Goal: Task Accomplishment & Management: Complete application form

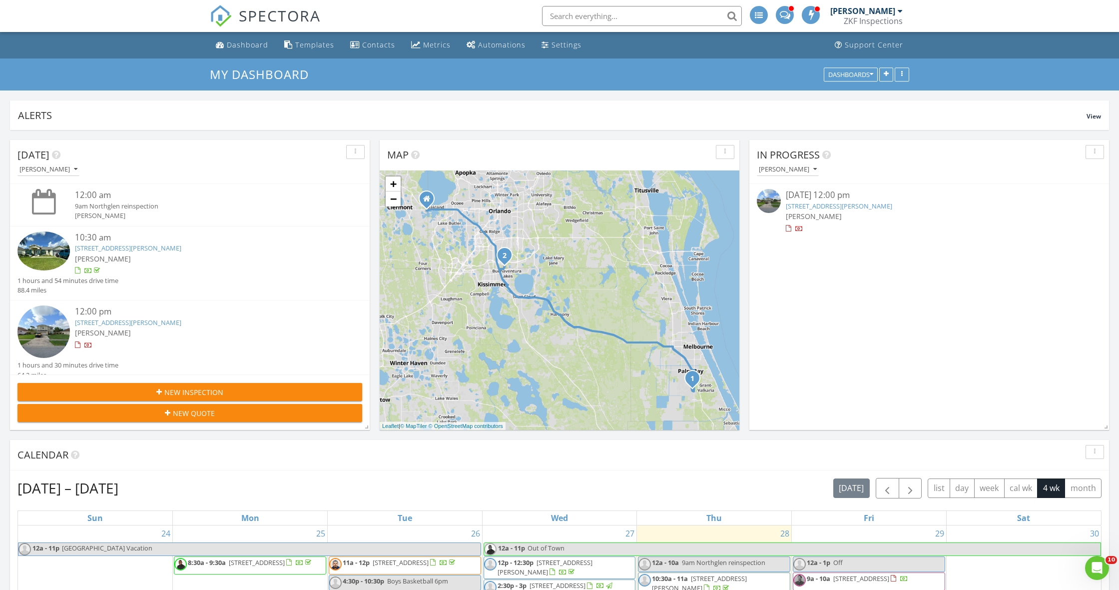
click at [310, 21] on span "SPECTORA" at bounding box center [280, 15] width 82 height 21
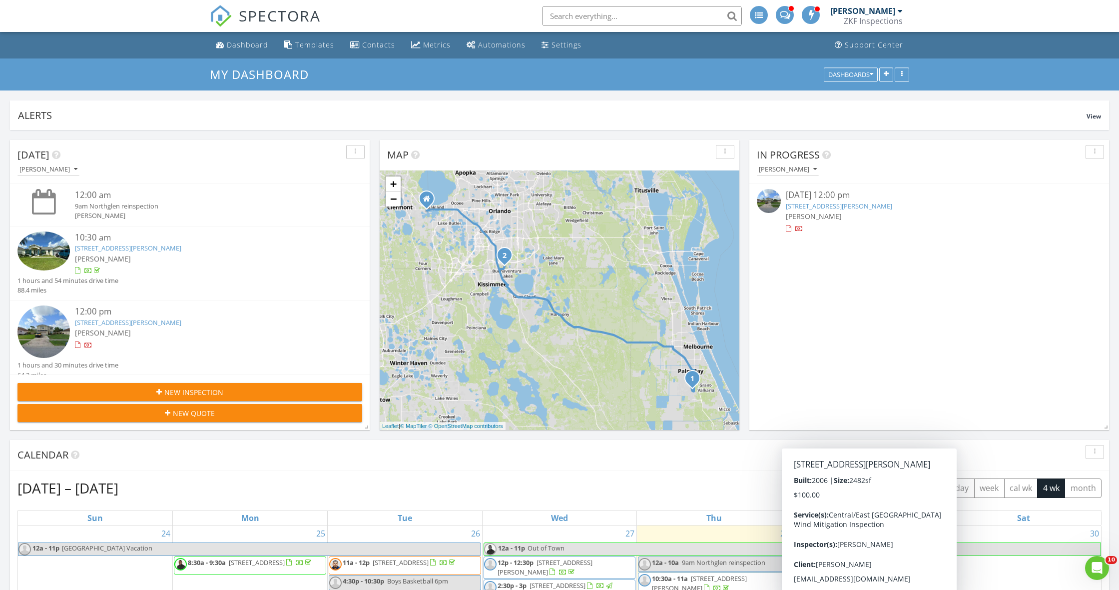
click at [298, 15] on span "SPECTORA" at bounding box center [280, 15] width 82 height 21
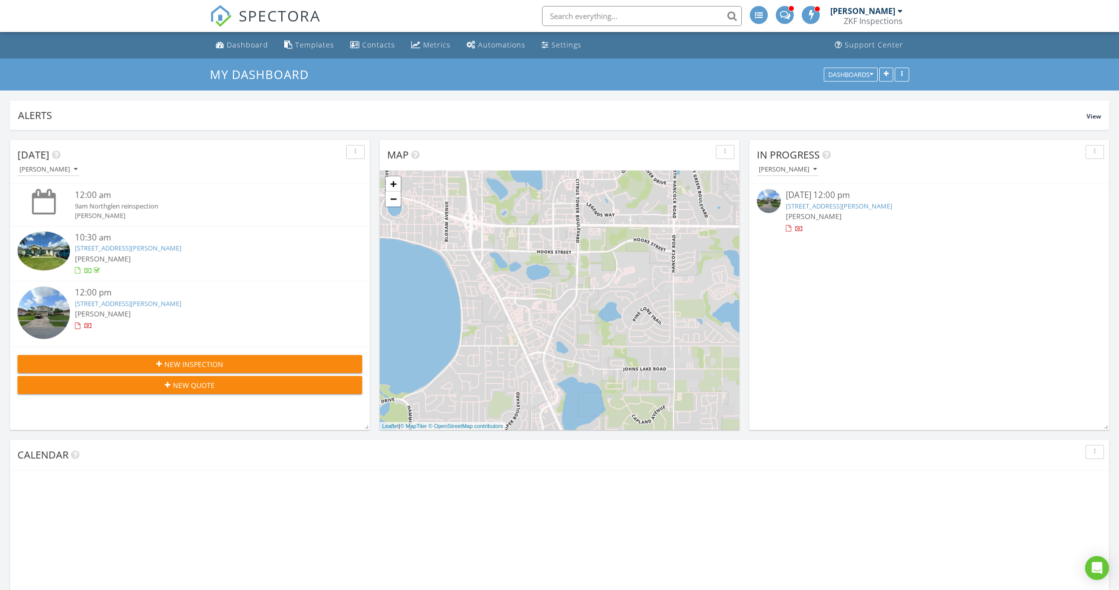
scroll to position [910, 1120]
click at [592, 22] on input "text" at bounding box center [642, 16] width 200 height 20
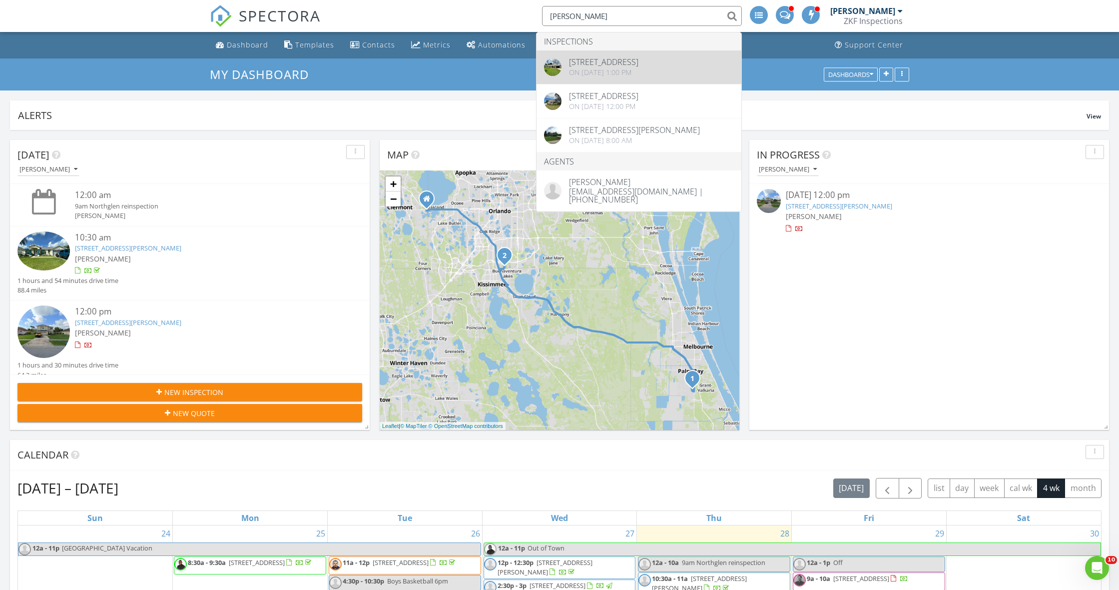
scroll to position [0, 0]
type input "hoffman"
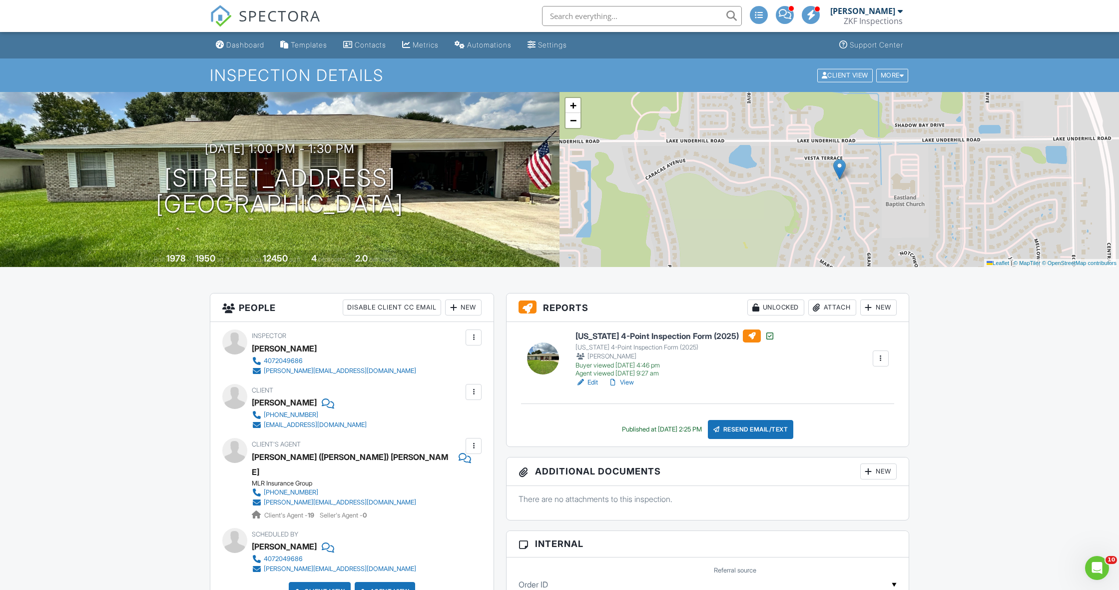
click at [276, 24] on span "SPECTORA" at bounding box center [280, 15] width 82 height 21
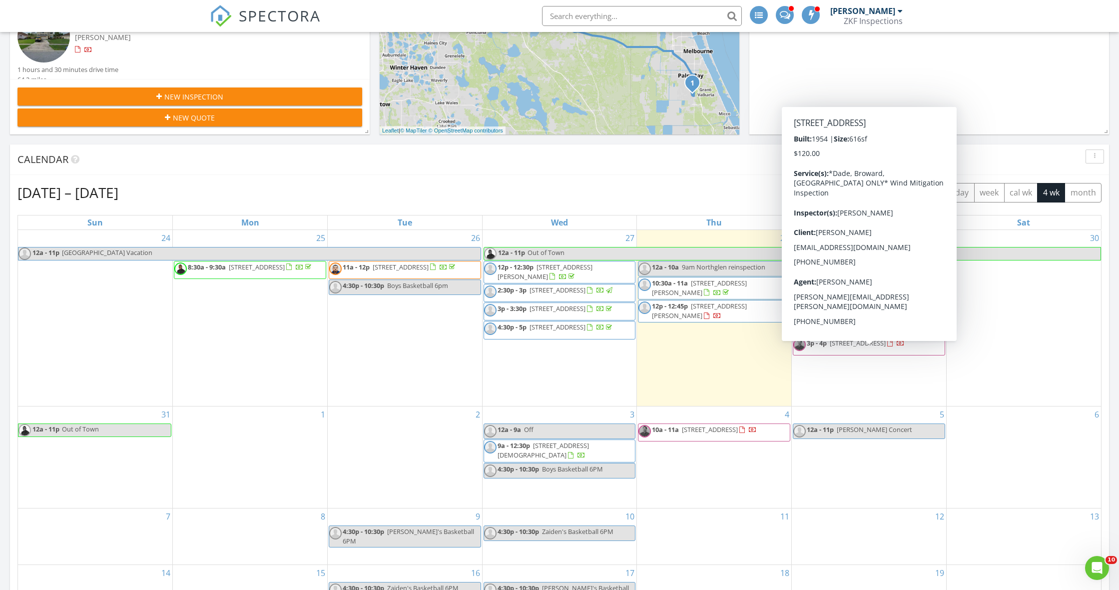
scroll to position [294, 0]
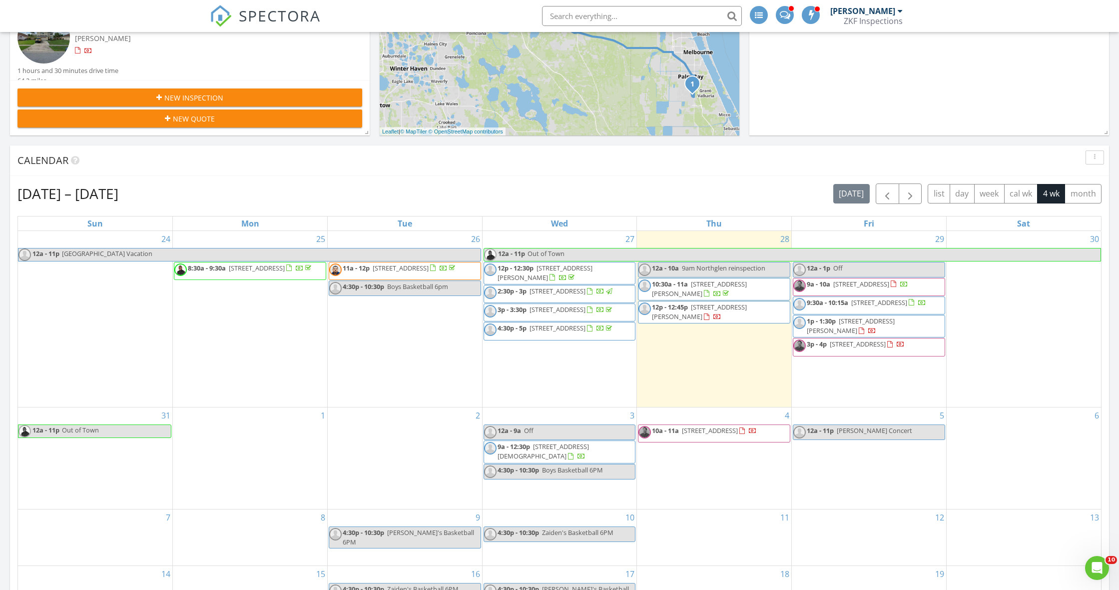
click at [768, 177] on div "Aug 24 – Sep 20, 2025 today list day week cal wk 4 wk month Sun Mon Tue Wed Thu…" at bounding box center [559, 403] width 1099 height 454
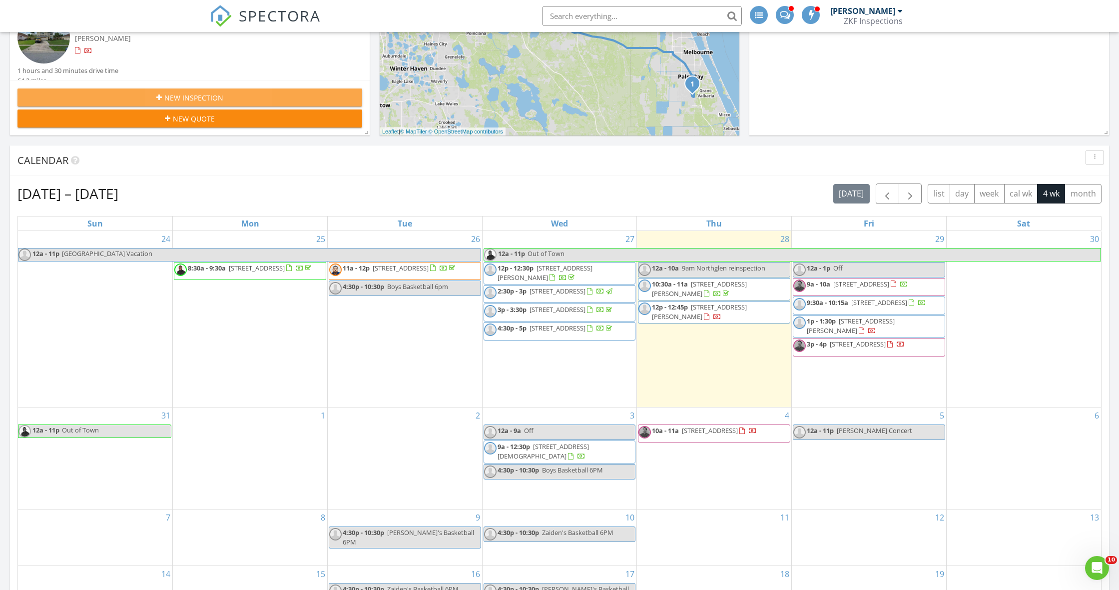
click at [262, 95] on div "New Inspection" at bounding box center [189, 97] width 329 height 10
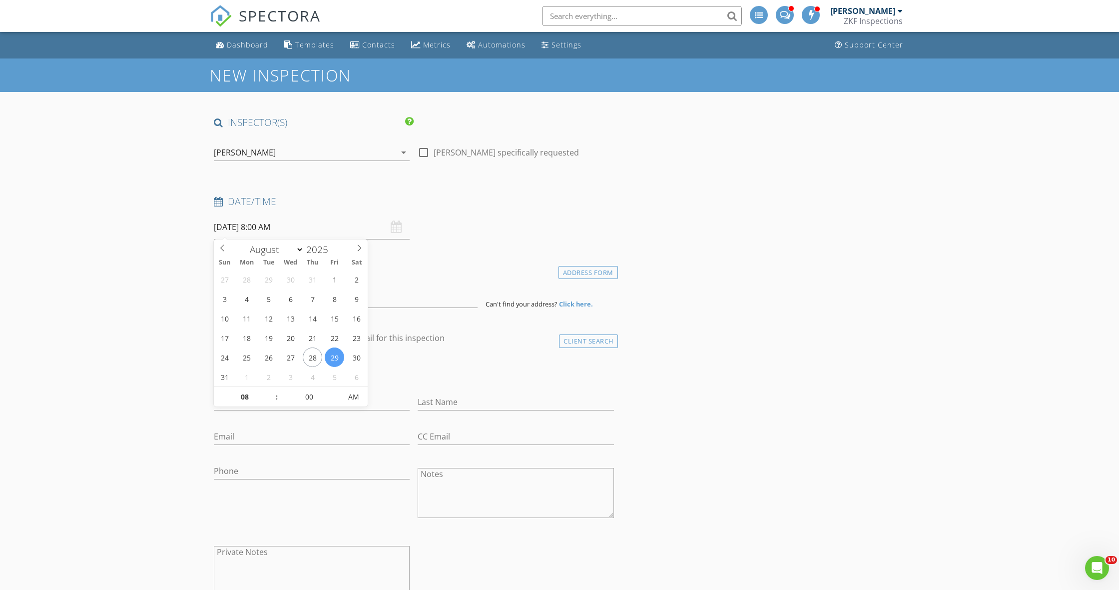
click at [317, 223] on input "08/29/2025 8:00 AM" at bounding box center [312, 227] width 196 height 24
select select "8"
type input "09/02/2025 8:00 AM"
click at [302, 398] on input "00" at bounding box center [308, 397] width 61 height 20
type input "30"
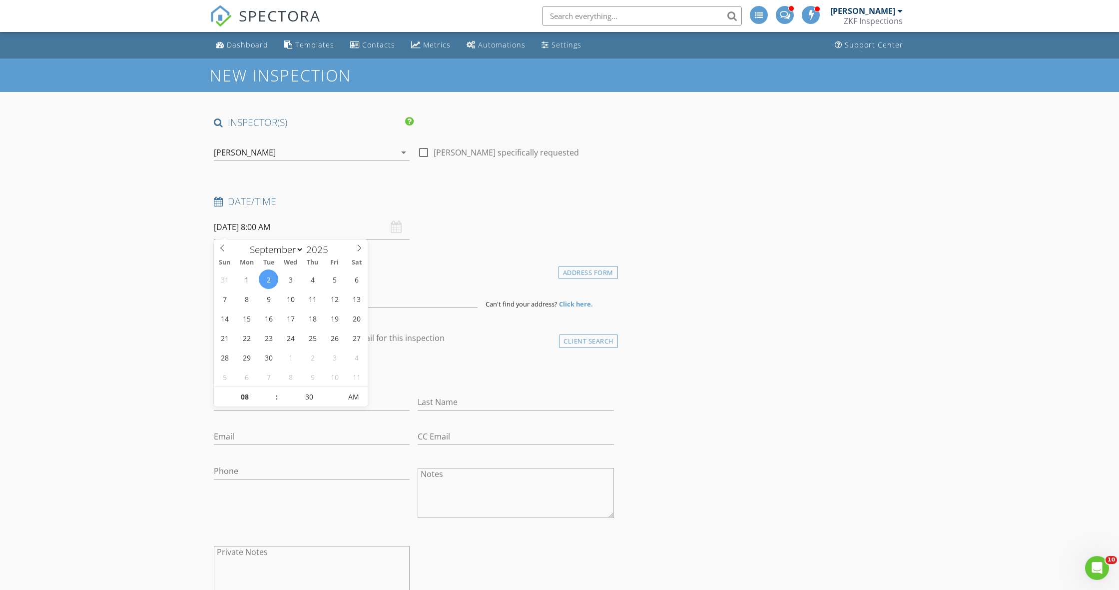
type input "09/02/2025 8:30 AM"
click at [379, 357] on div "check_box_outline_blank Client is a Company/Organization" at bounding box center [414, 369] width 408 height 34
click at [330, 283] on div "Address Form Can't find your address? Click here." at bounding box center [414, 295] width 408 height 24
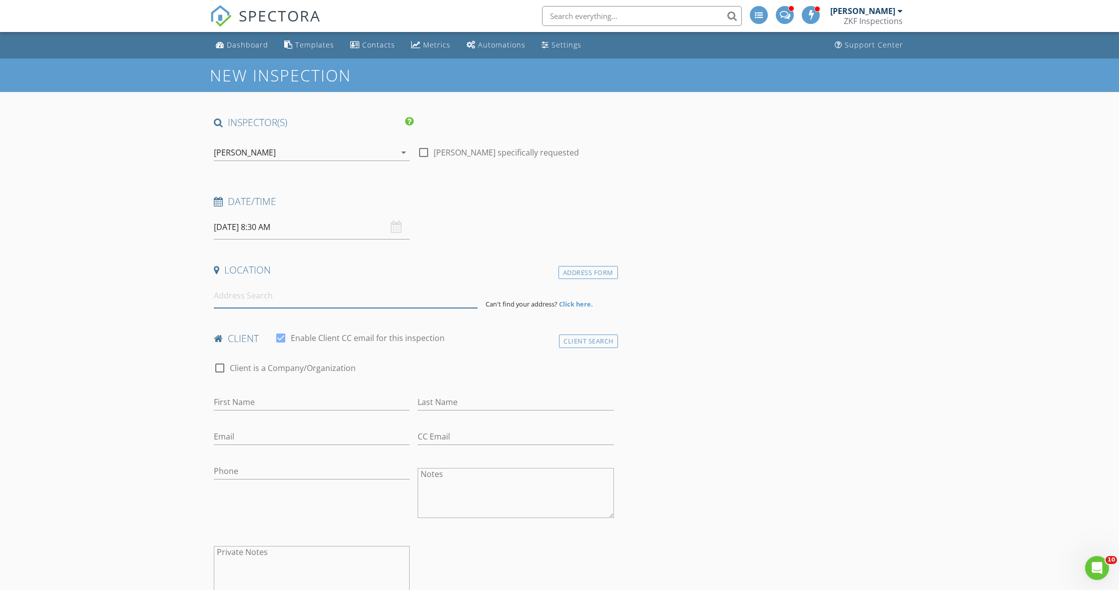
click at [332, 293] on input at bounding box center [346, 295] width 264 height 24
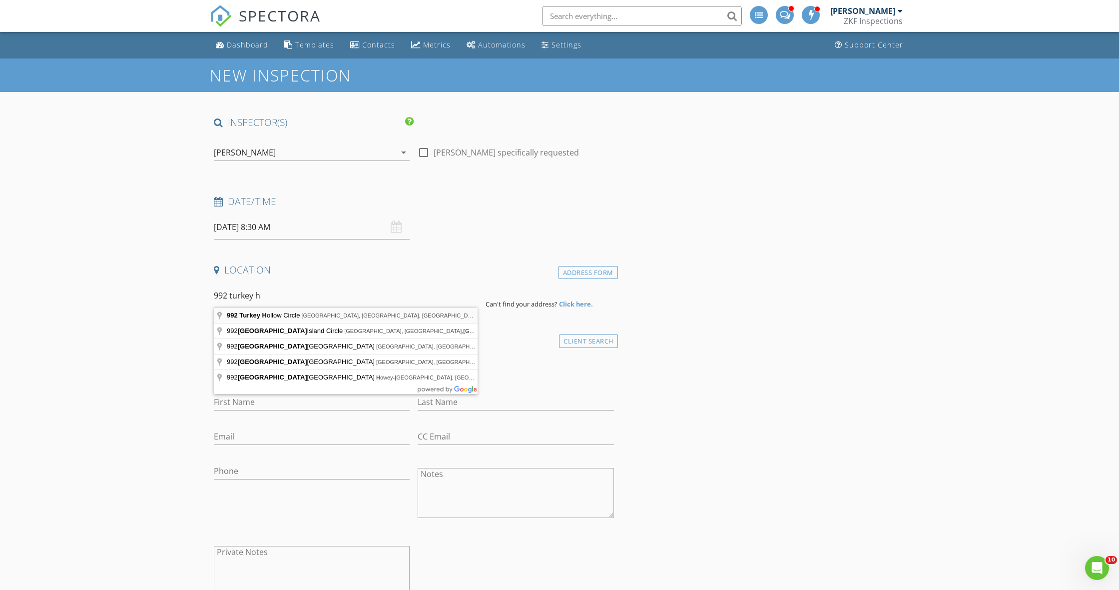
type input "992 Turkey Hollow Circle, Winter Springs, FL, USA"
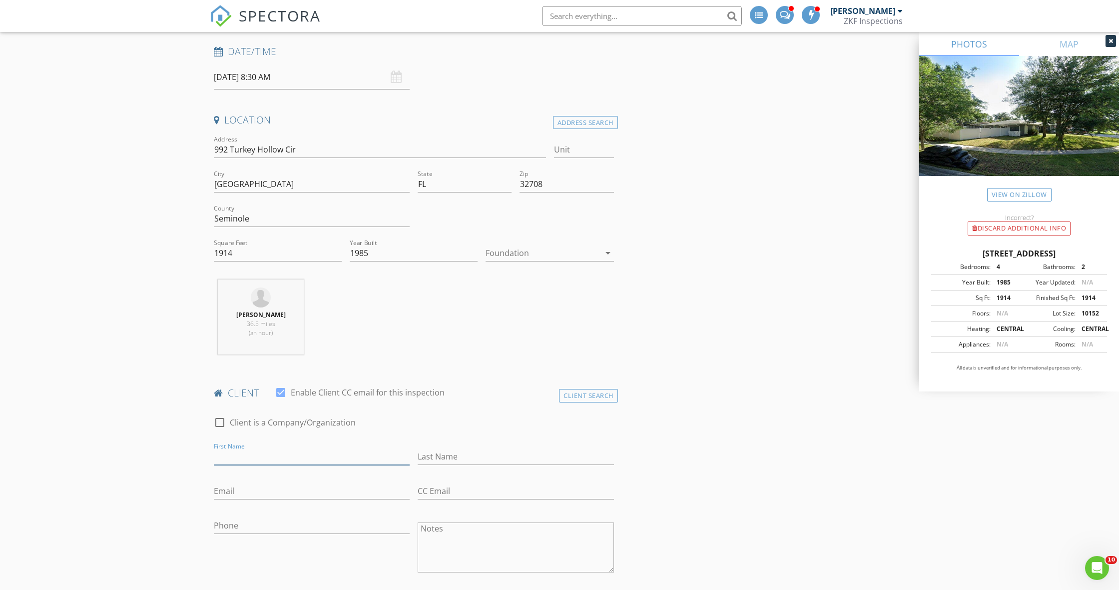
scroll to position [150, 0]
type input "407-538-9686"
click at [273, 454] on input "First Name" at bounding box center [312, 456] width 196 height 16
type input "Irene"
type input "Irby"
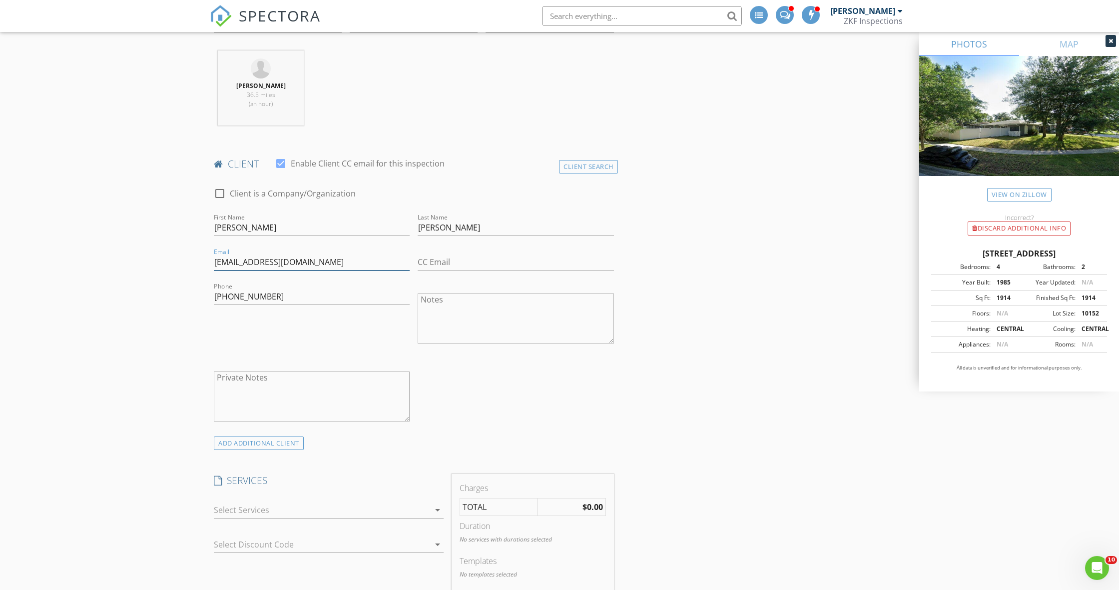
drag, startPoint x: 317, startPoint y: 506, endPoint x: 304, endPoint y: 484, distance: 25.4
type input "ireneirby49@gmail.com"
click at [317, 506] on div at bounding box center [322, 510] width 216 height 16
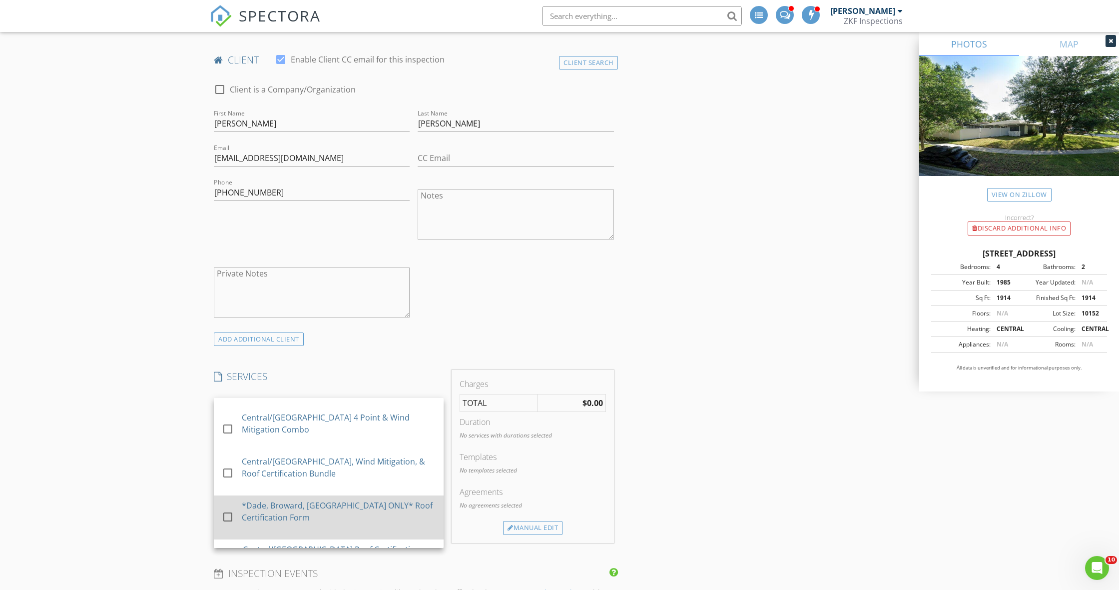
scroll to position [190, 0]
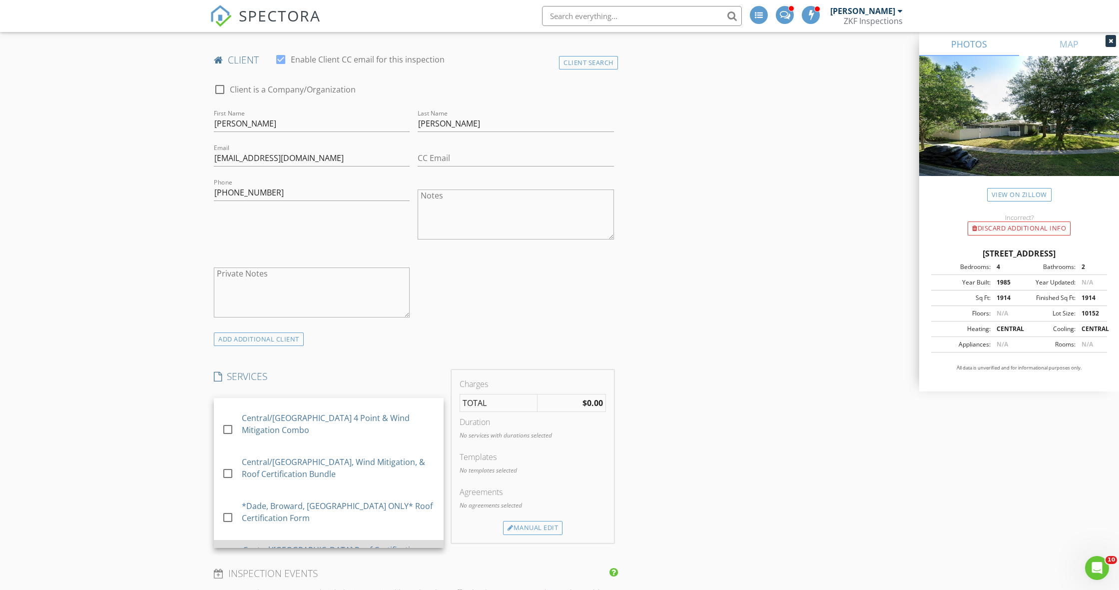
click at [334, 544] on div "Central/East FL Roof Certification Form" at bounding box center [339, 556] width 193 height 24
click at [373, 376] on h4 "SERVICES" at bounding box center [329, 376] width 230 height 13
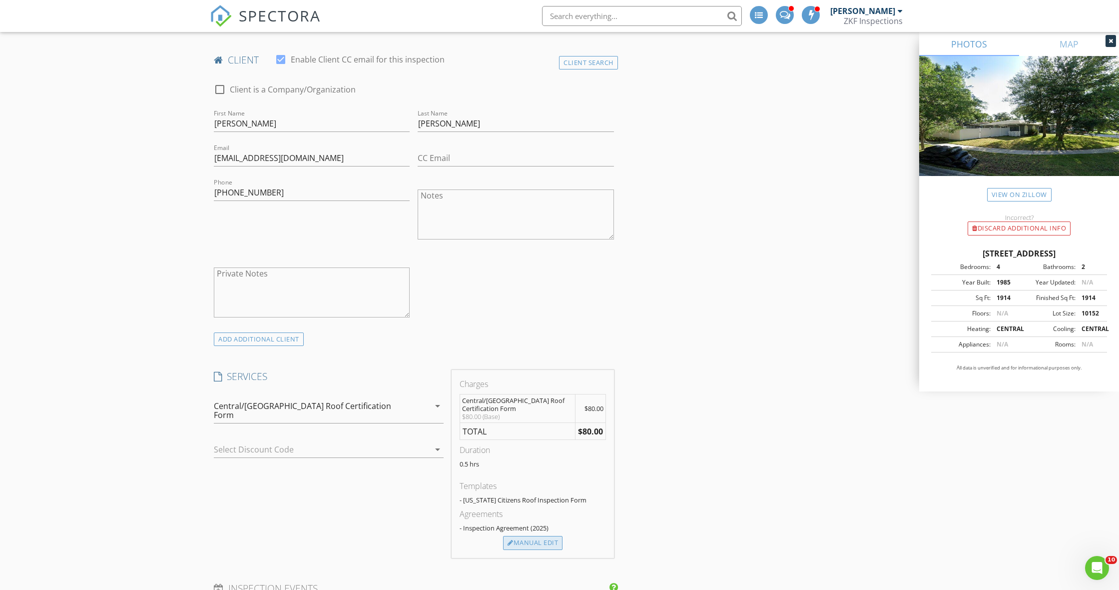
click at [548, 546] on div "Manual Edit" at bounding box center [532, 543] width 59 height 14
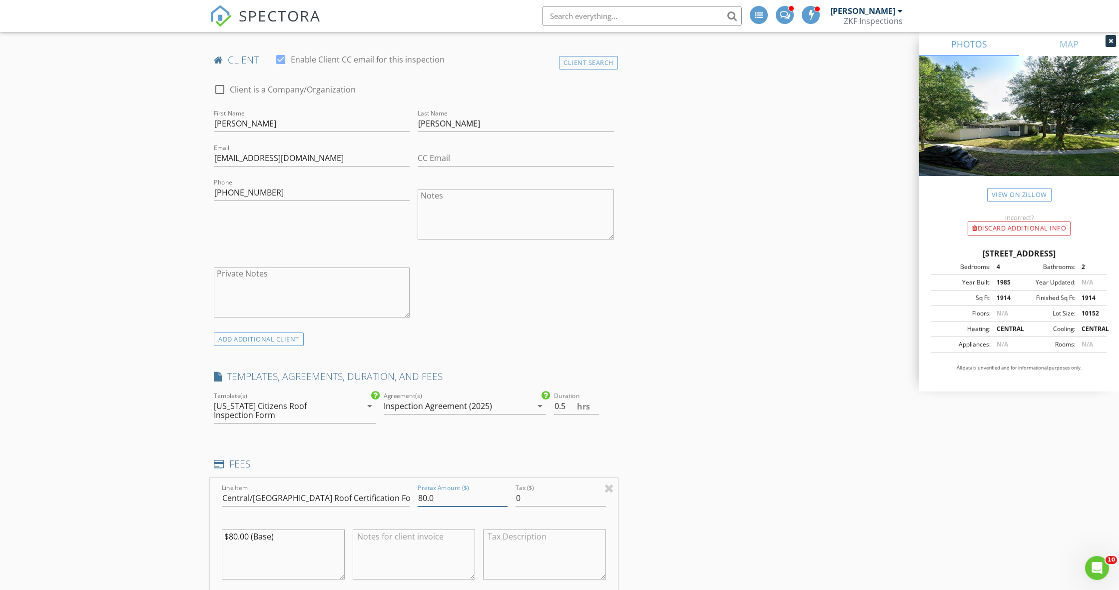
click at [425, 494] on input "80.0" at bounding box center [463, 498] width 90 height 16
type input "100.0"
click at [234, 534] on textarea "$80.00 (Base)" at bounding box center [283, 554] width 123 height 50
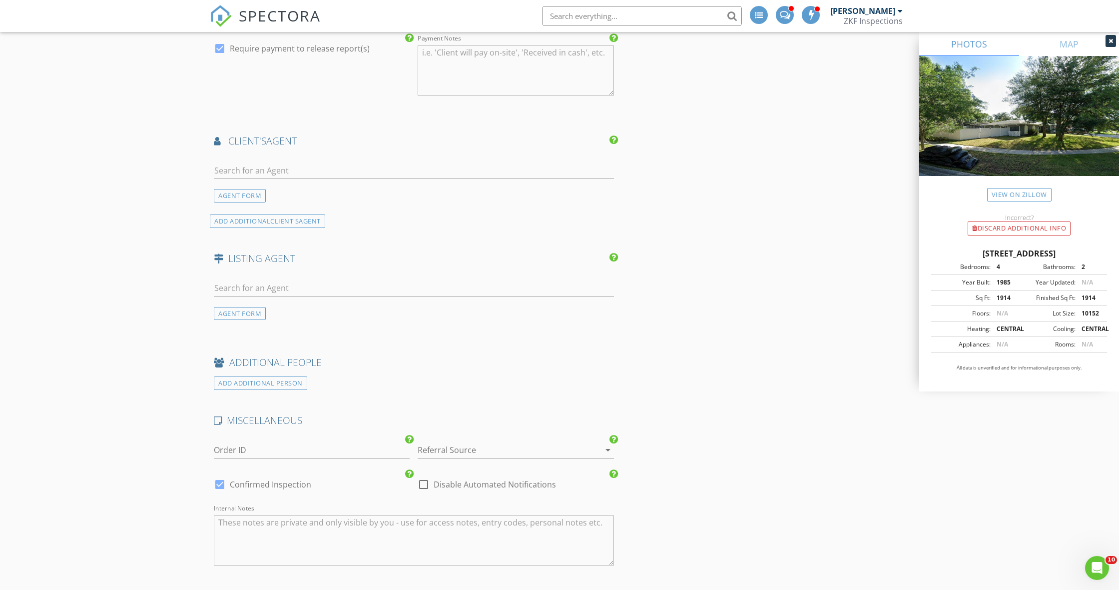
scroll to position [1261, 0]
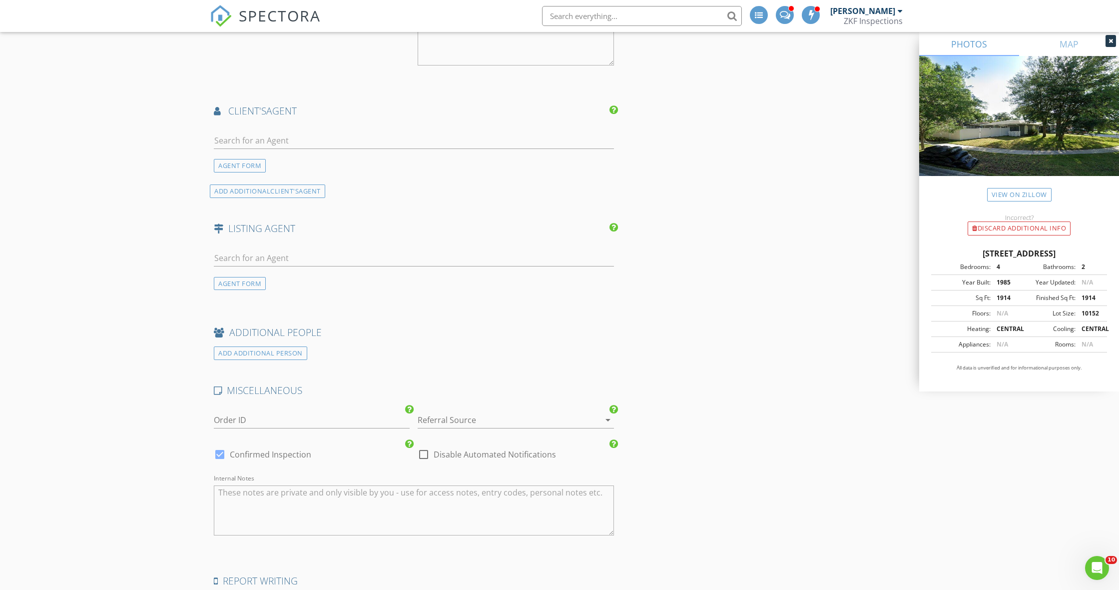
type textarea "$100.00 (Base)"
click at [346, 499] on textarea "Internal Notes" at bounding box center [414, 510] width 400 height 50
type textarea "S"
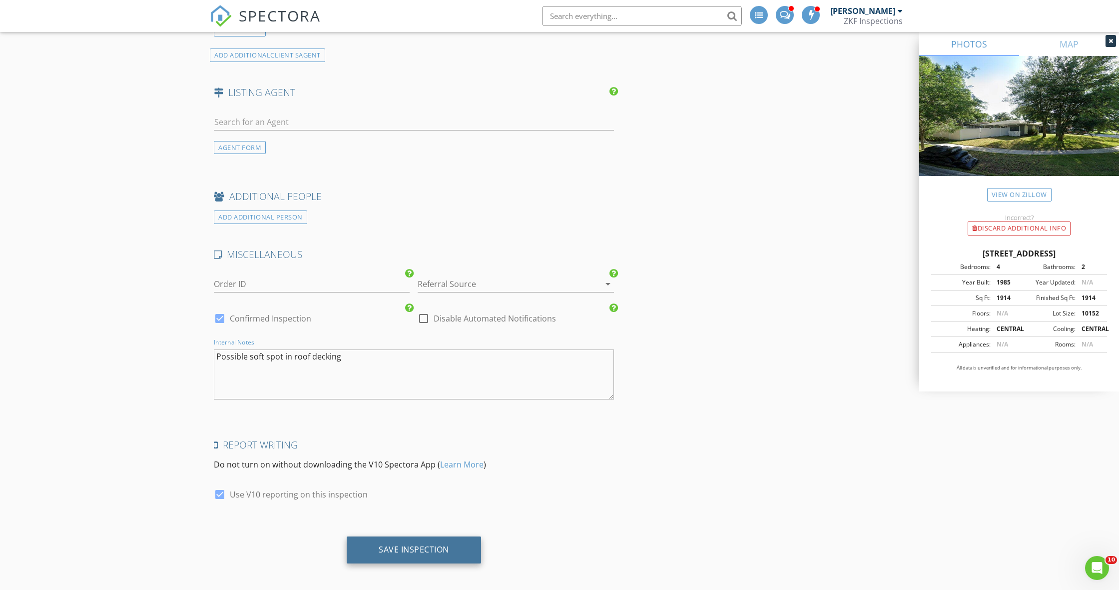
scroll to position [1397, 0]
type textarea "Possible soft spot in roof decking"
click at [413, 546] on div "Save Inspection" at bounding box center [414, 550] width 70 height 10
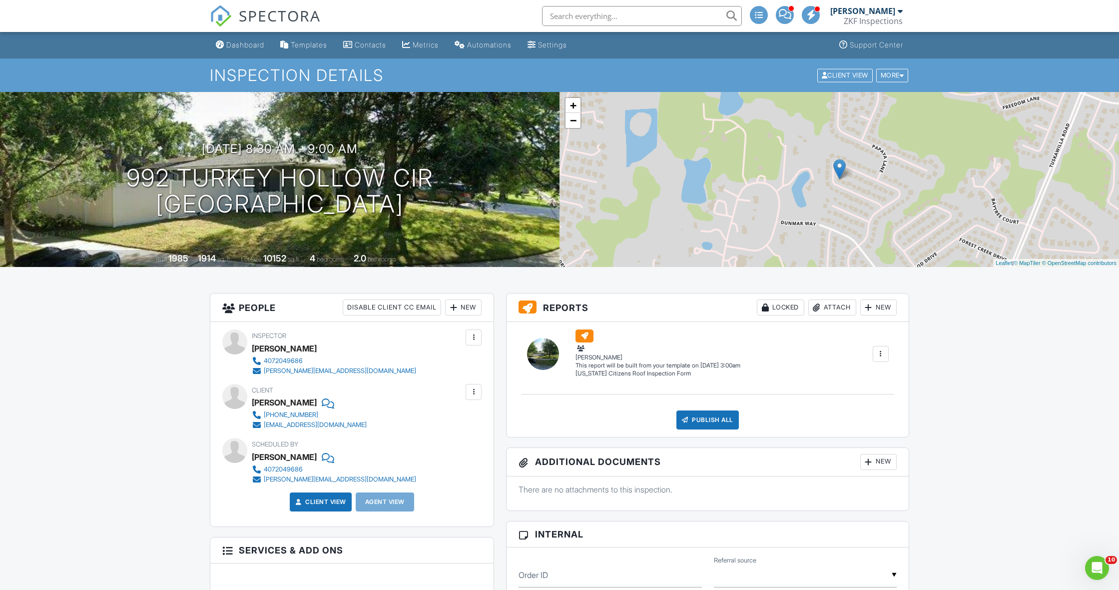
click at [294, 24] on span "SPECTORA" at bounding box center [280, 15] width 82 height 21
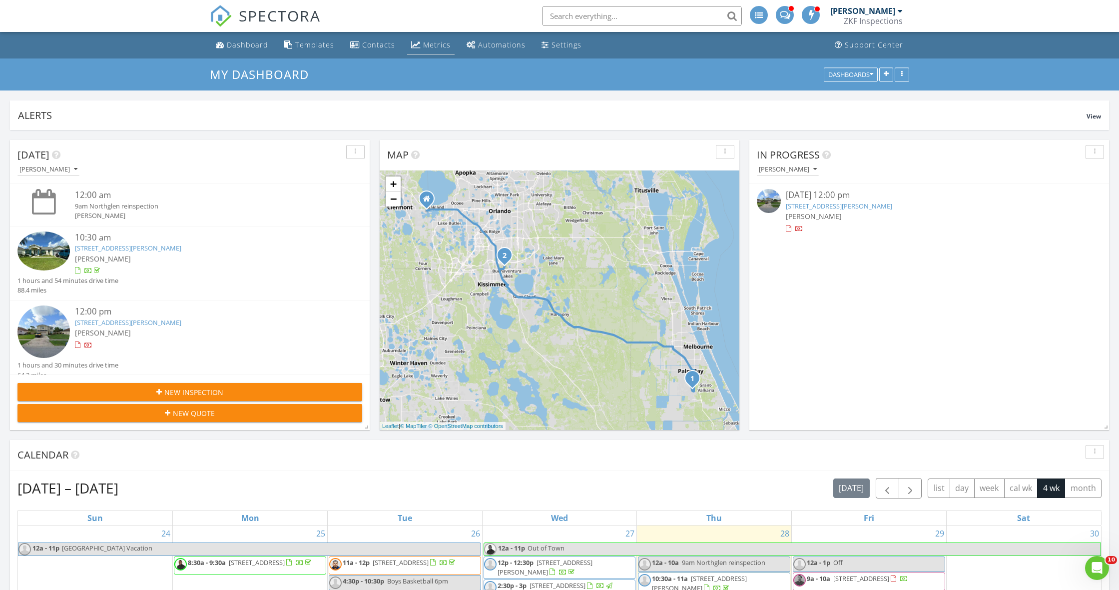
click at [423, 43] on div "Metrics" at bounding box center [436, 44] width 27 height 9
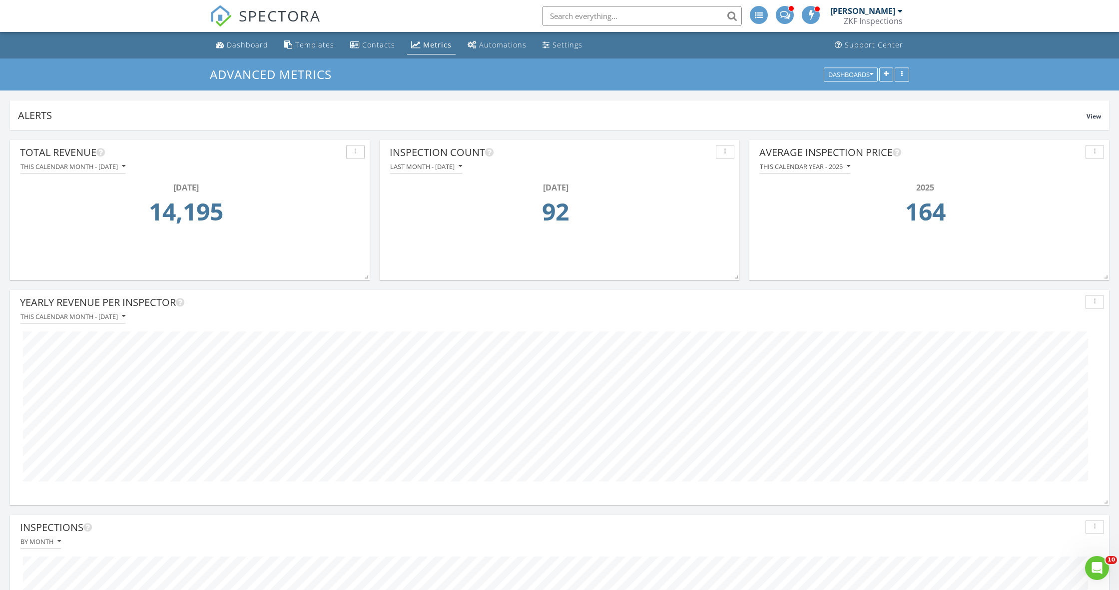
click at [277, 19] on span "SPECTORA" at bounding box center [280, 15] width 82 height 21
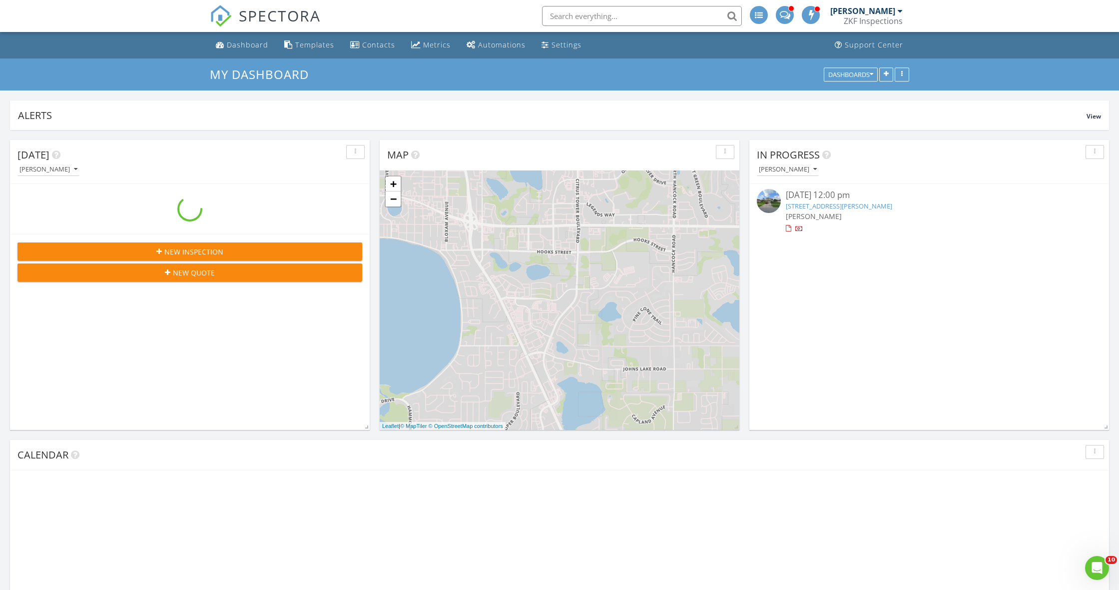
scroll to position [910, 1120]
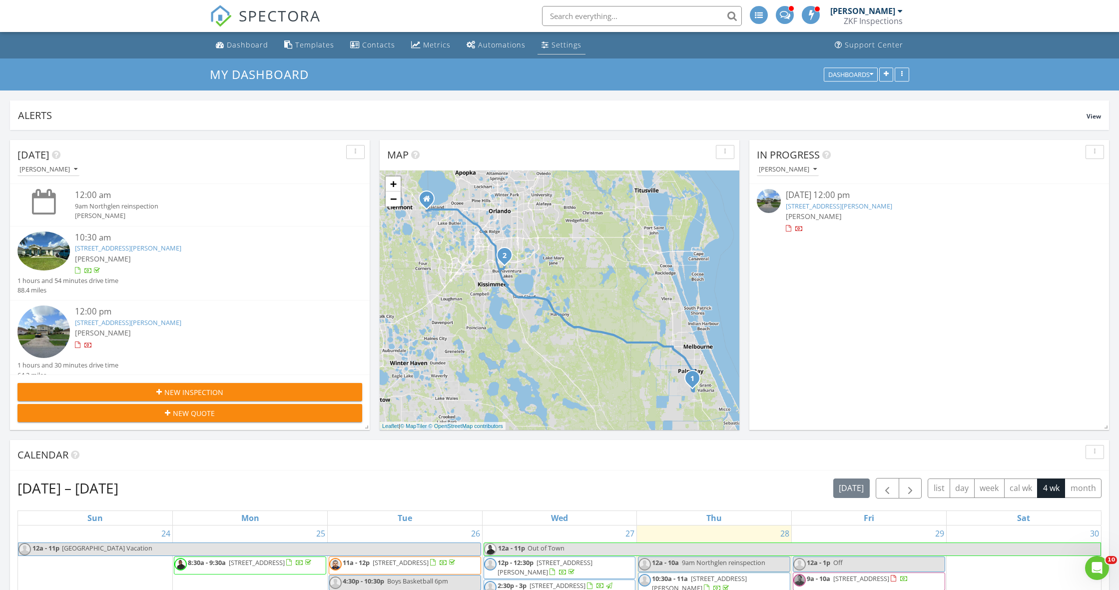
click at [552, 48] on div "Settings" at bounding box center [567, 44] width 30 height 9
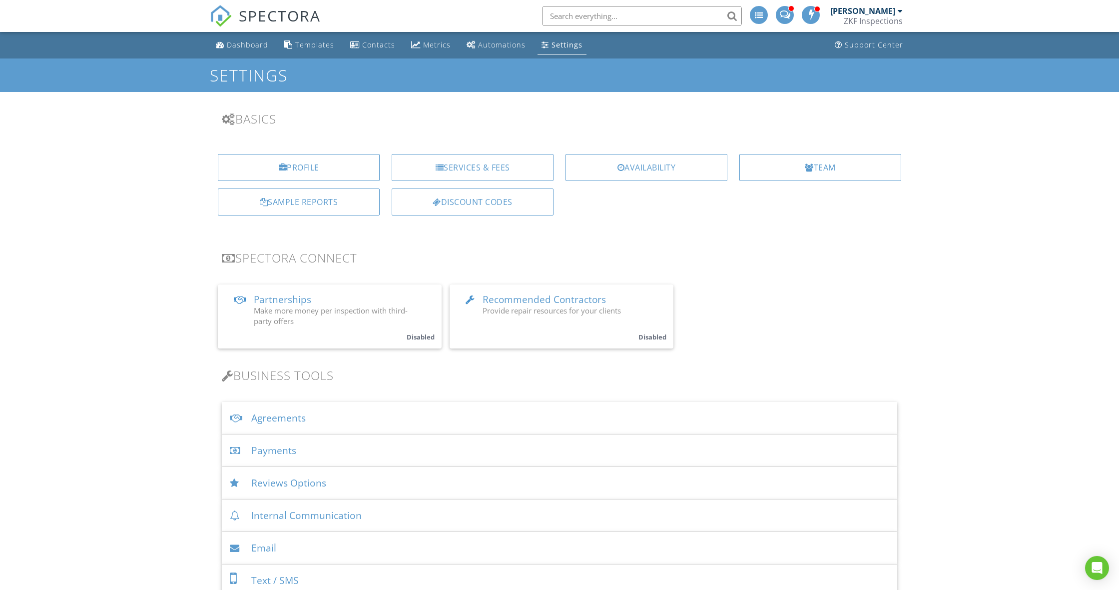
click at [287, 444] on div "Payments" at bounding box center [560, 450] width 676 height 32
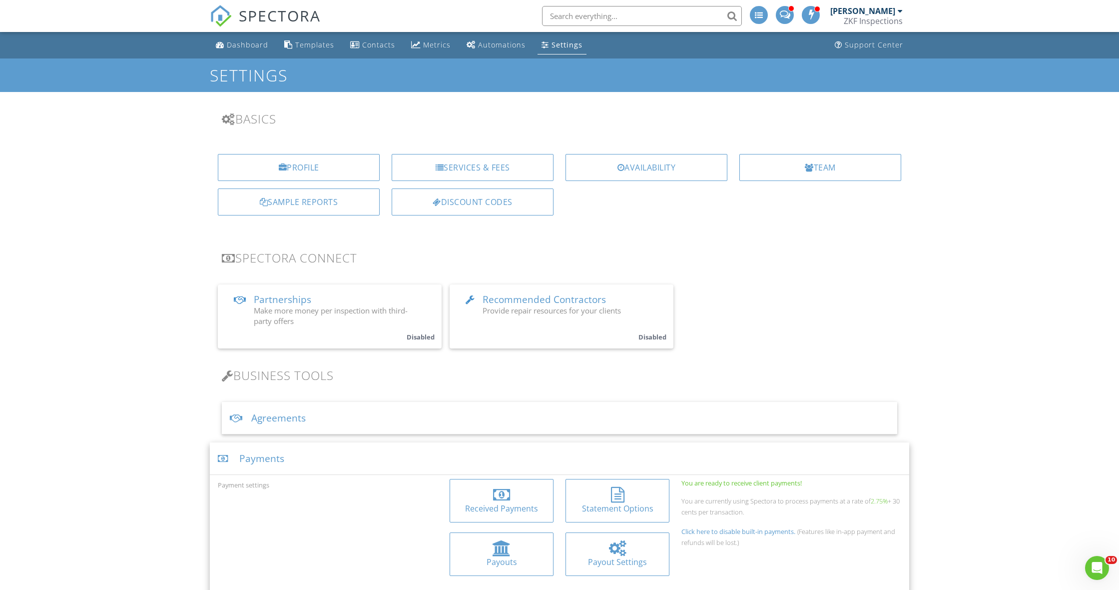
click at [524, 508] on div "Received Payments" at bounding box center [502, 508] width 88 height 11
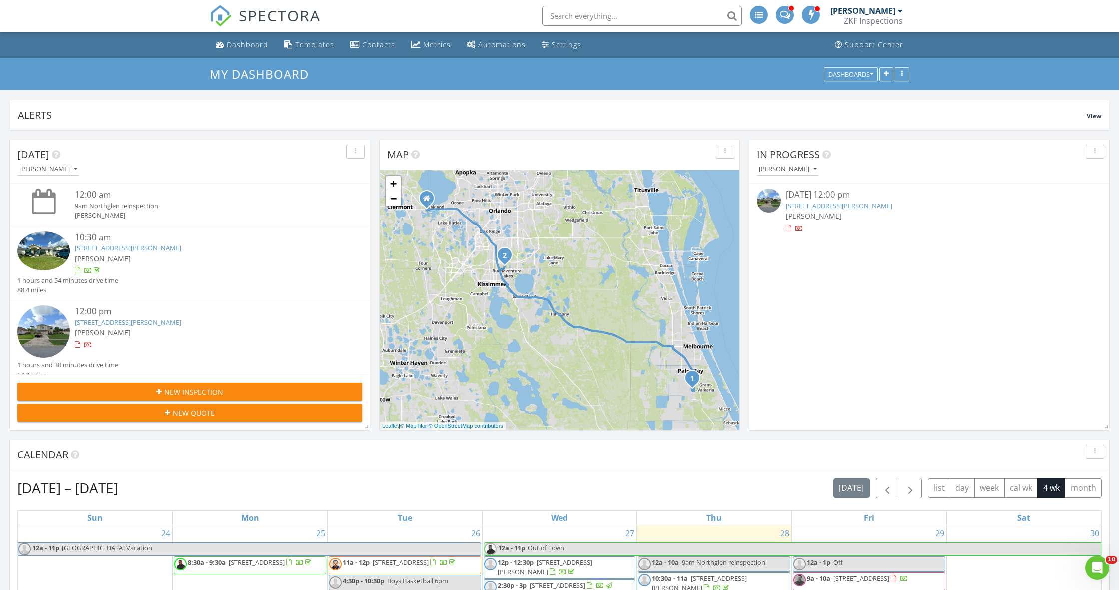
click at [279, 13] on span "SPECTORA" at bounding box center [280, 15] width 82 height 21
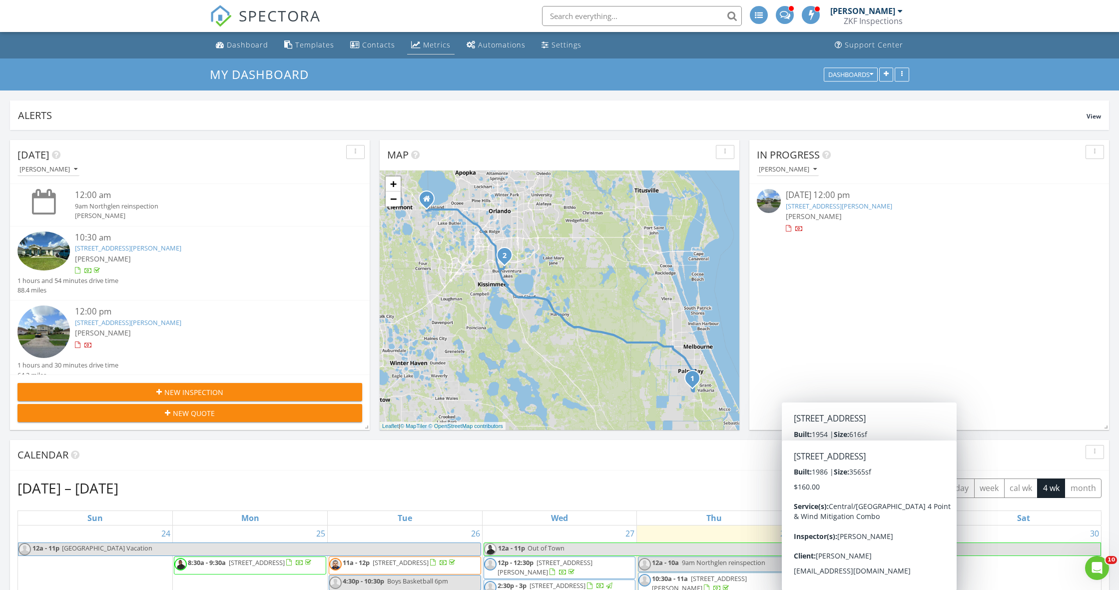
click at [443, 43] on div "Metrics" at bounding box center [436, 44] width 27 height 9
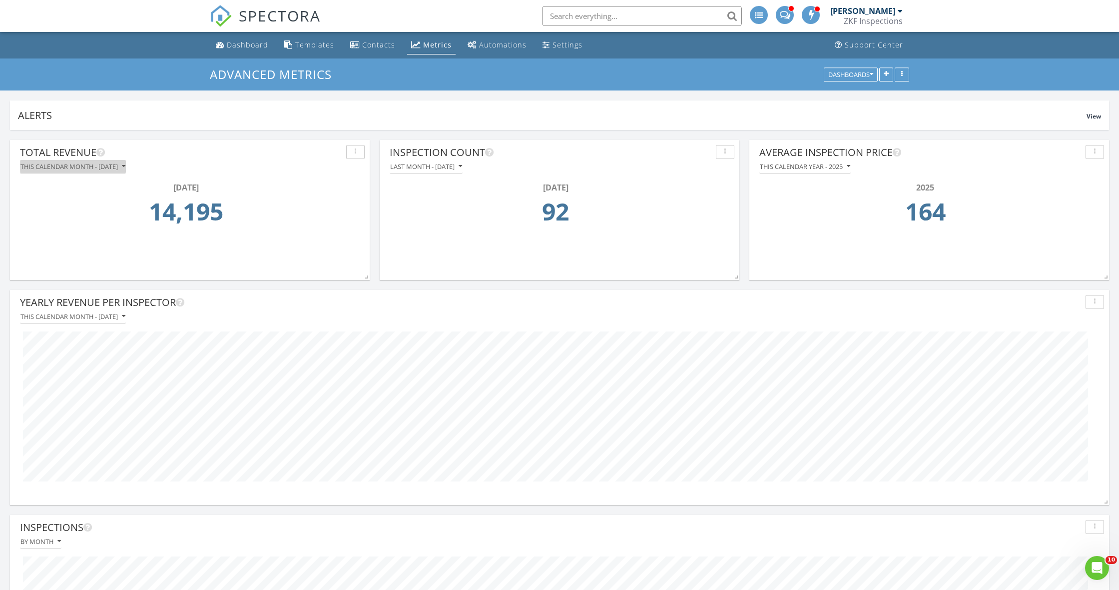
click at [125, 167] on icon "button" at bounding box center [123, 166] width 3 height 7
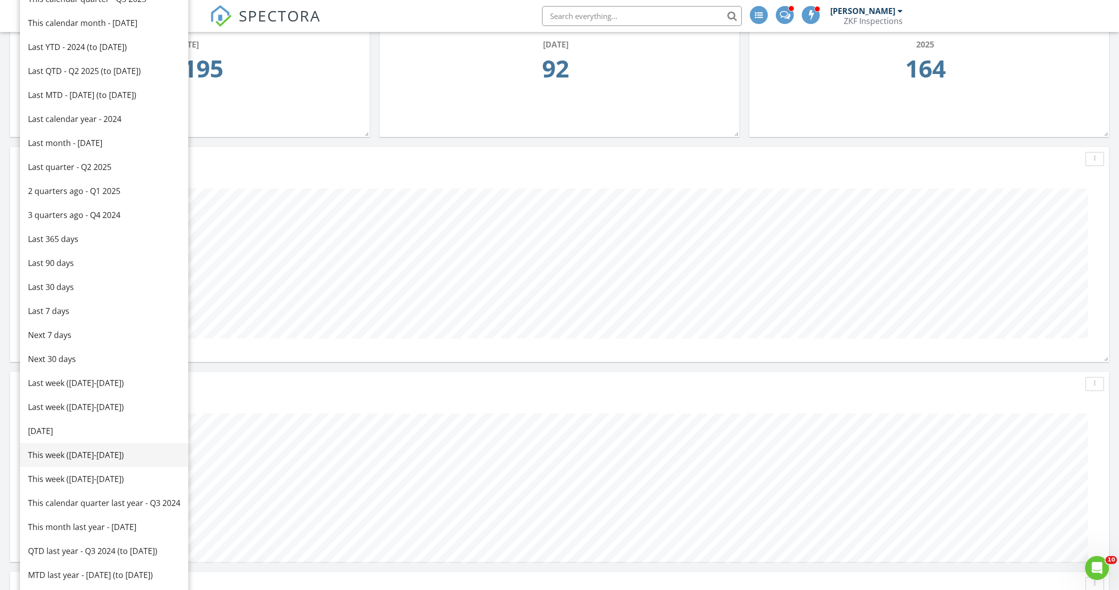
click at [93, 457] on div "This week (Sunday-Saturday)" at bounding box center [104, 455] width 152 height 12
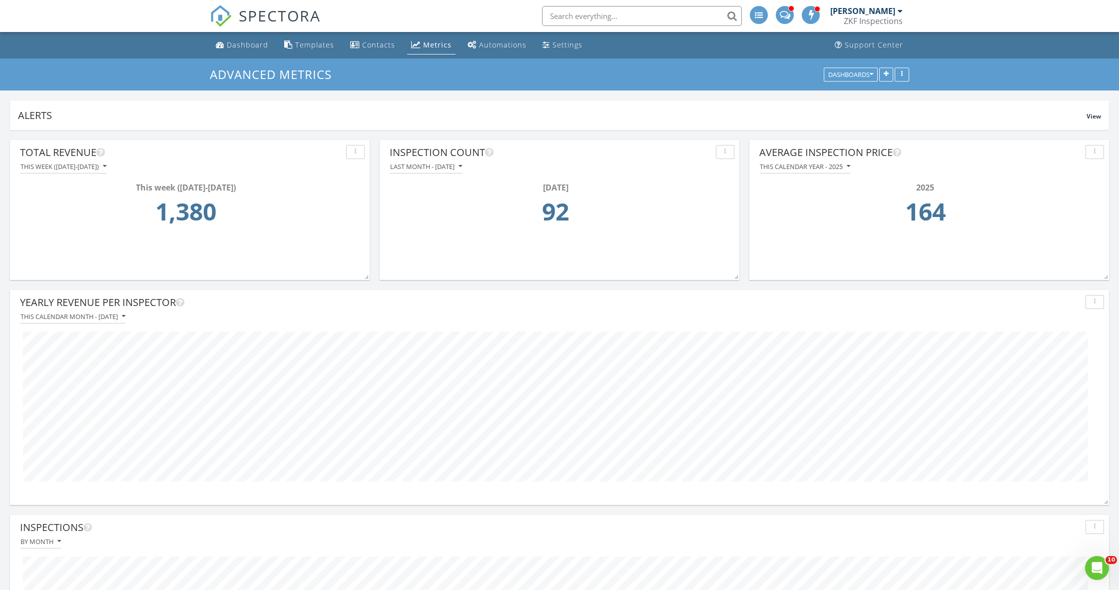
click at [305, 16] on span "SPECTORA" at bounding box center [280, 15] width 82 height 21
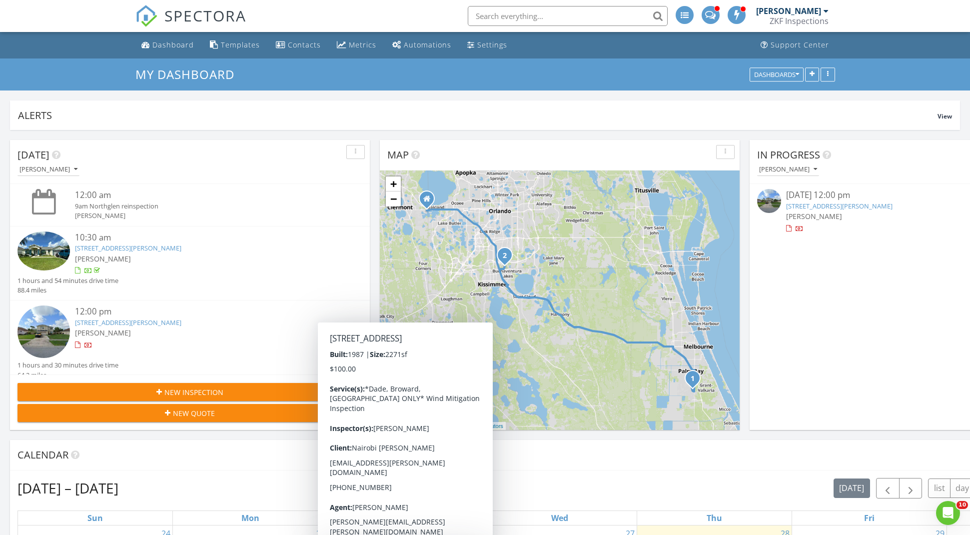
scroll to position [910, 970]
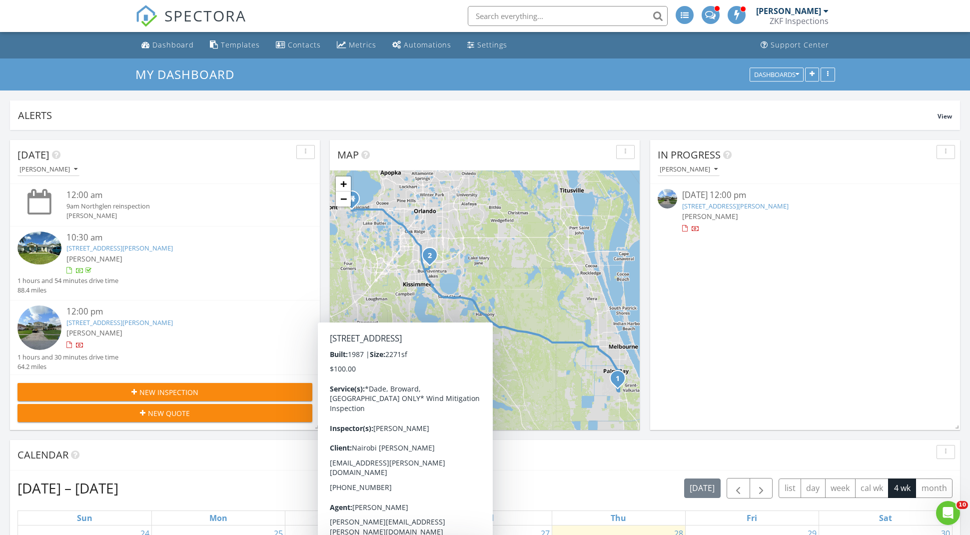
click at [226, 12] on span "SPECTORA" at bounding box center [205, 15] width 82 height 21
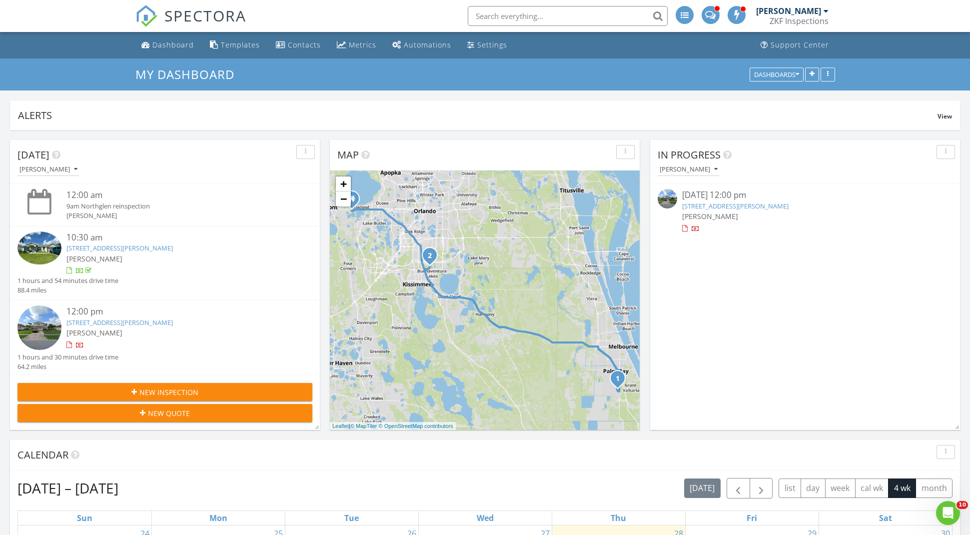
click at [216, 15] on span "SPECTORA" at bounding box center [205, 15] width 82 height 21
